Goal: Information Seeking & Learning: Learn about a topic

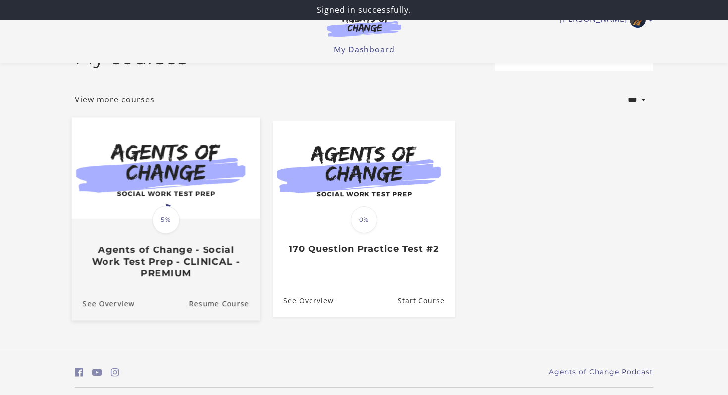
scroll to position [39, 0]
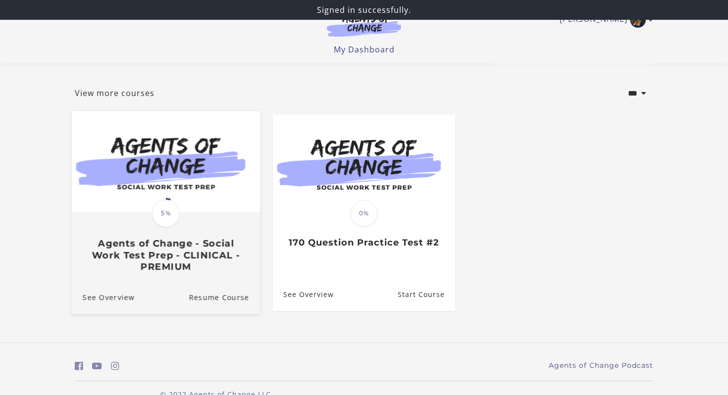
click at [157, 255] on h3 "Agents of Change - Social Work Test Prep - CLINICAL - PREMIUM" at bounding box center [166, 255] width 166 height 35
